Goal: Navigation & Orientation: Go to known website

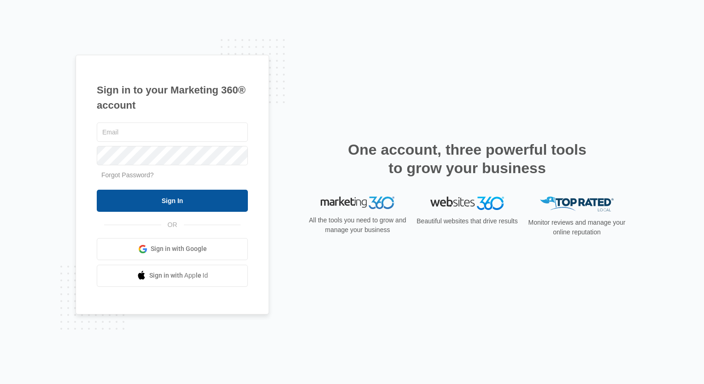
type input "[PERSON_NAME][EMAIL_ADDRESS][DOMAIN_NAME]"
click at [180, 196] on input "Sign In" at bounding box center [172, 201] width 151 height 22
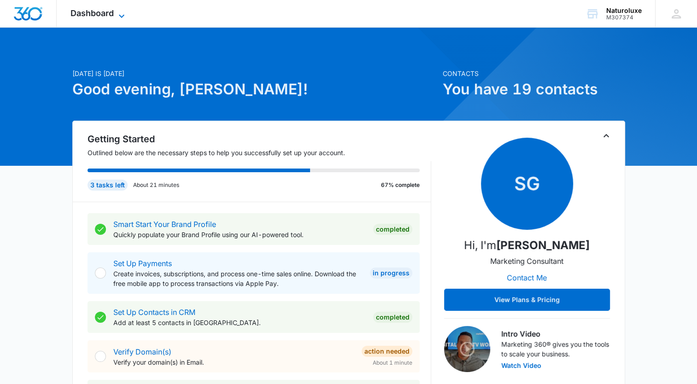
click at [121, 13] on icon at bounding box center [121, 16] width 11 height 11
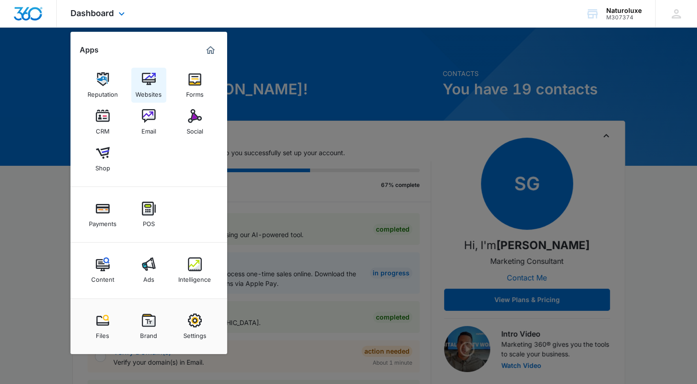
click at [147, 81] on img at bounding box center [149, 79] width 14 height 14
